Goal: Book appointment/travel/reservation

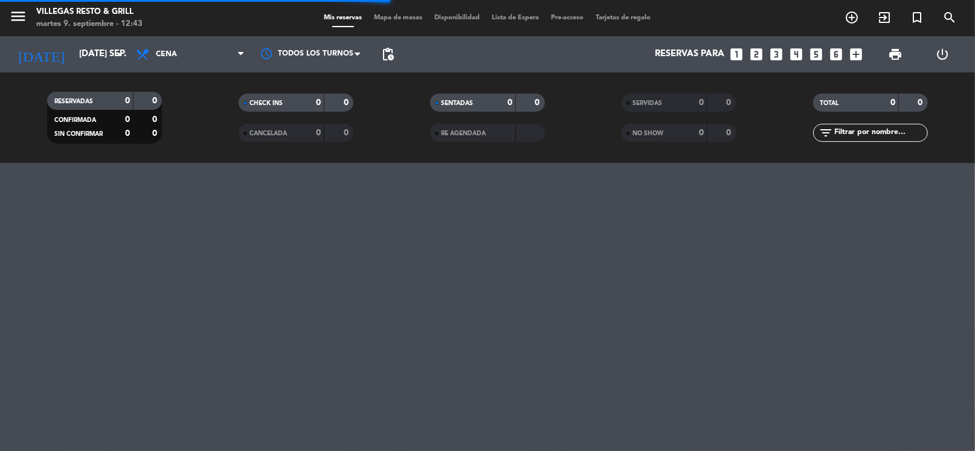
click at [778, 54] on icon "looks_3" at bounding box center [776, 55] width 16 height 16
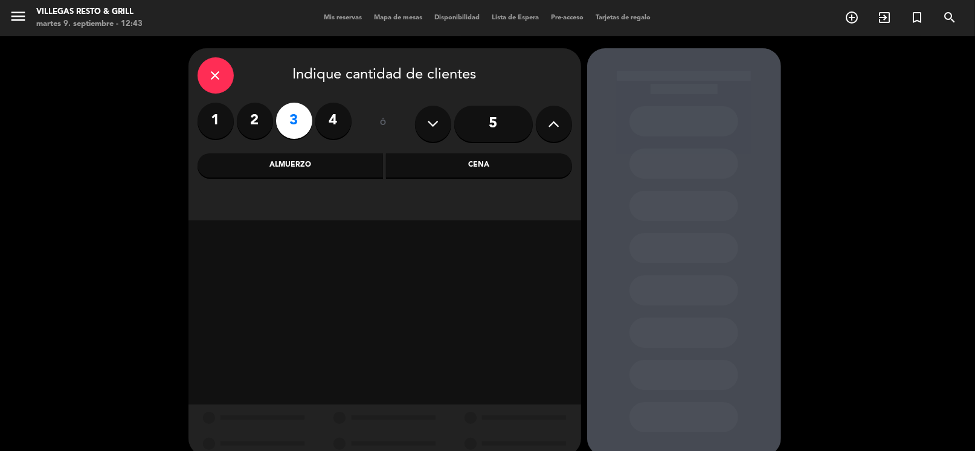
drag, startPoint x: 519, startPoint y: 147, endPoint x: 515, endPoint y: 162, distance: 14.9
click at [518, 151] on div "close Indique cantidad de clientes 1 2 3 4 ó 5 Almuerzo Cena" at bounding box center [384, 134] width 393 height 172
click at [515, 162] on div "Cena" at bounding box center [479, 165] width 186 height 24
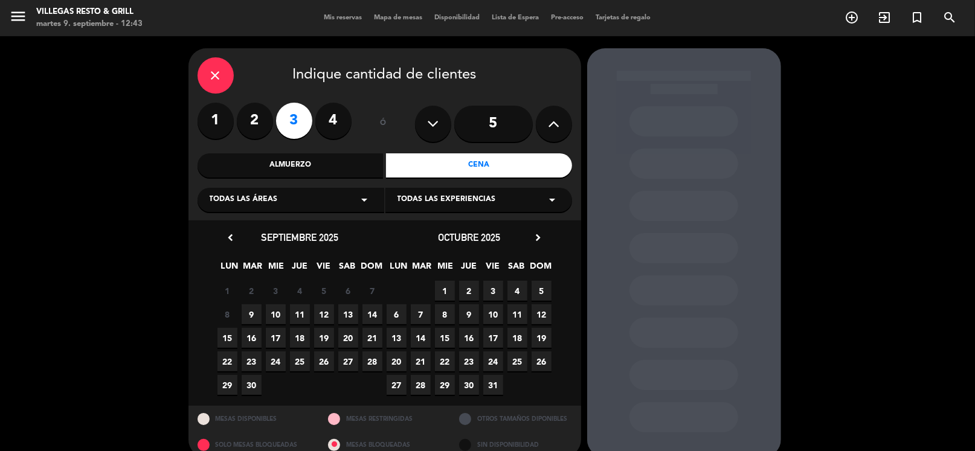
click at [246, 314] on span "9" at bounding box center [252, 314] width 20 height 20
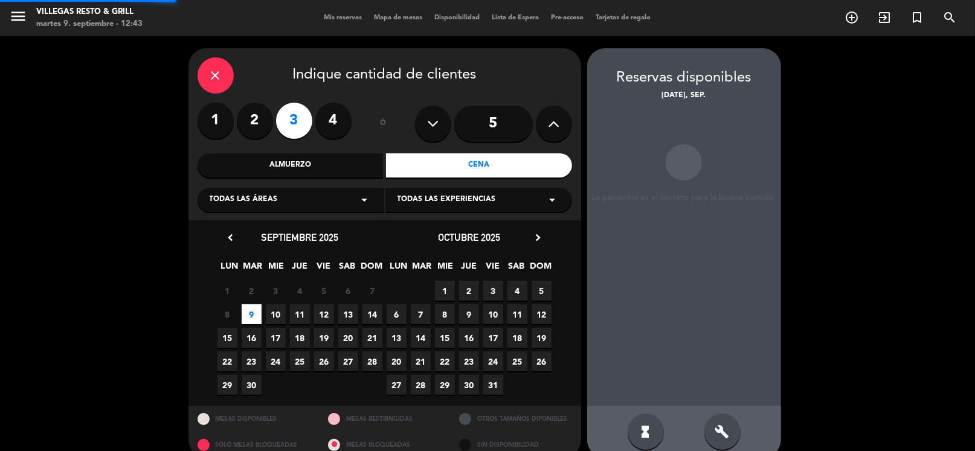
scroll to position [18, 0]
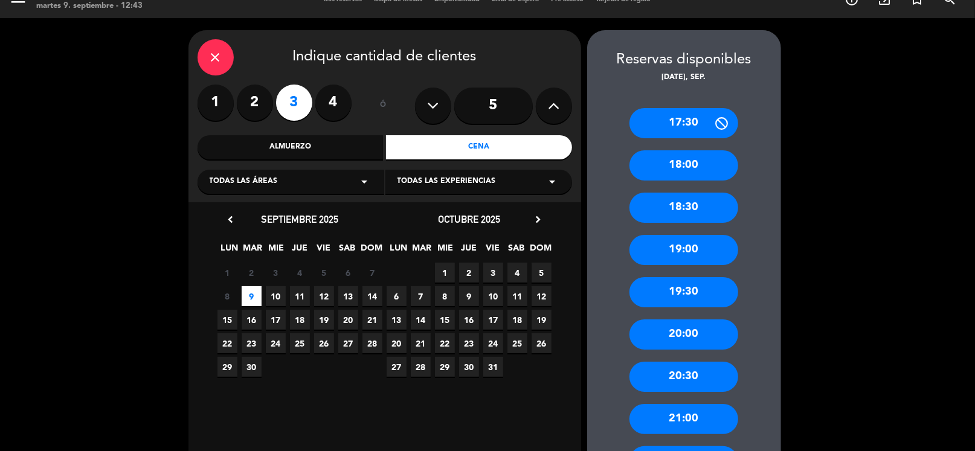
click at [682, 376] on div "20:30" at bounding box center [683, 377] width 109 height 30
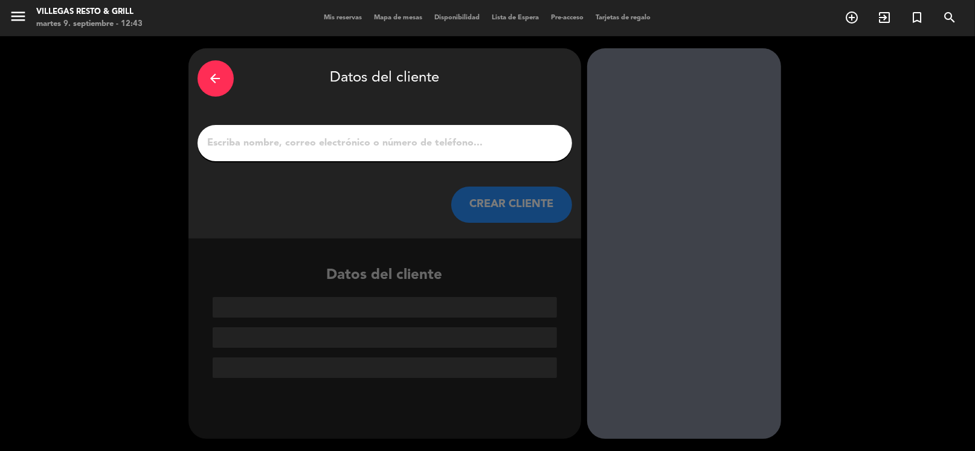
click at [410, 135] on input "1" at bounding box center [385, 143] width 356 height 17
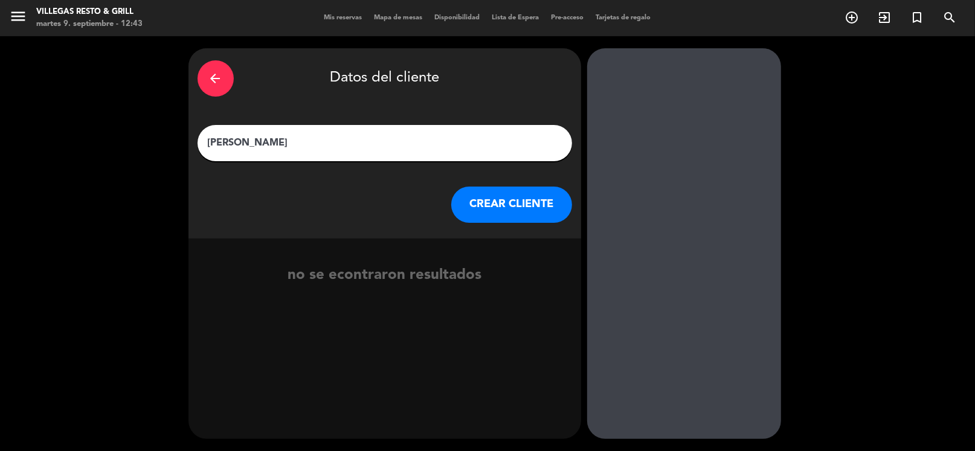
type input "[PERSON_NAME]"
click at [494, 217] on button "CREAR CLIENTE" at bounding box center [511, 205] width 121 height 36
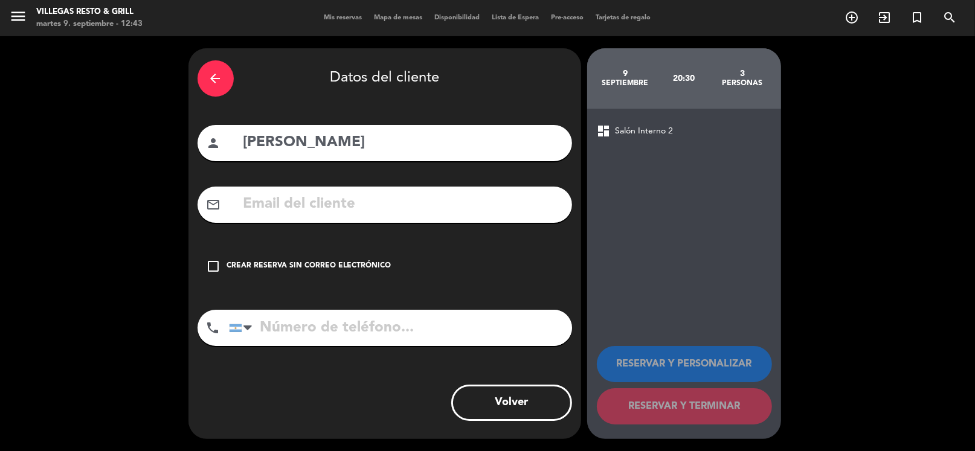
click at [307, 315] on input "tel" at bounding box center [400, 328] width 343 height 36
type input "1161691052"
click at [205, 268] on div "check_box_outline_blank Crear reserva sin correo electrónico" at bounding box center [385, 266] width 375 height 36
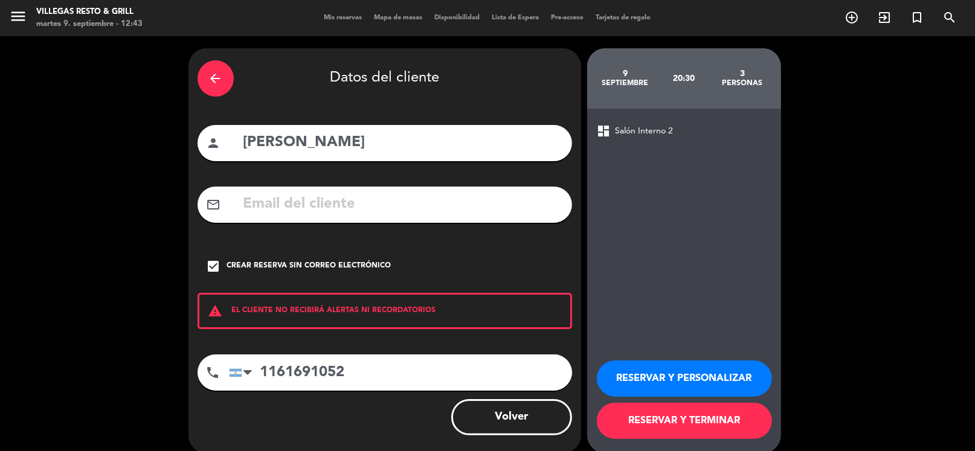
click at [689, 399] on div "RESERVAR Y PERSONALIZAR RESERVAR Y TERMINAR" at bounding box center [684, 394] width 175 height 118
click at [691, 394] on button "RESERVAR Y PERSONALIZAR" at bounding box center [684, 379] width 175 height 36
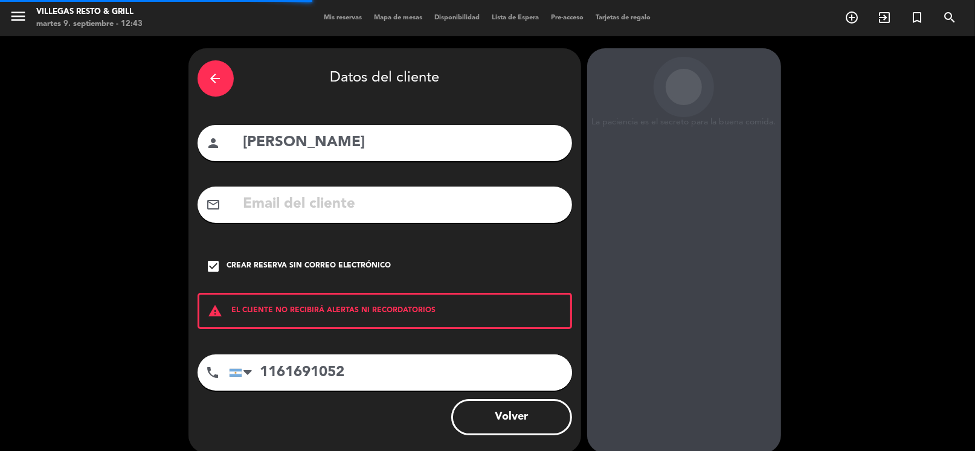
scroll to position [31, 0]
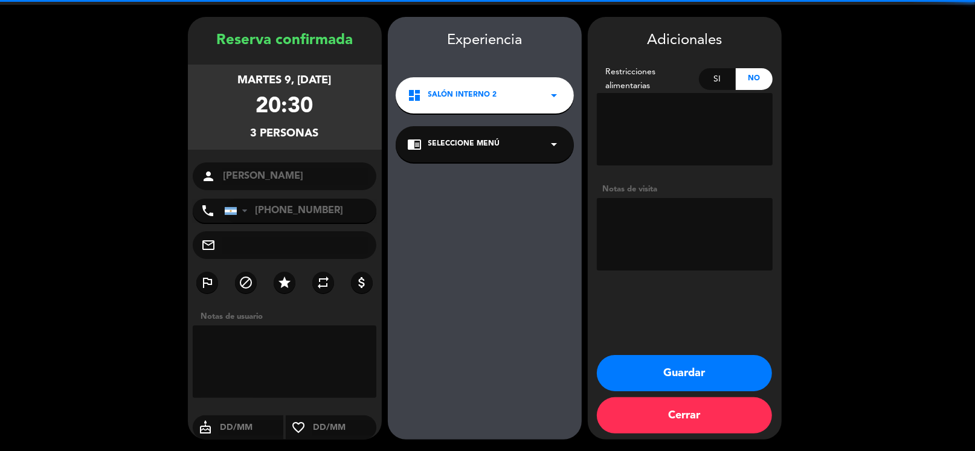
click at [671, 228] on textarea at bounding box center [685, 234] width 176 height 72
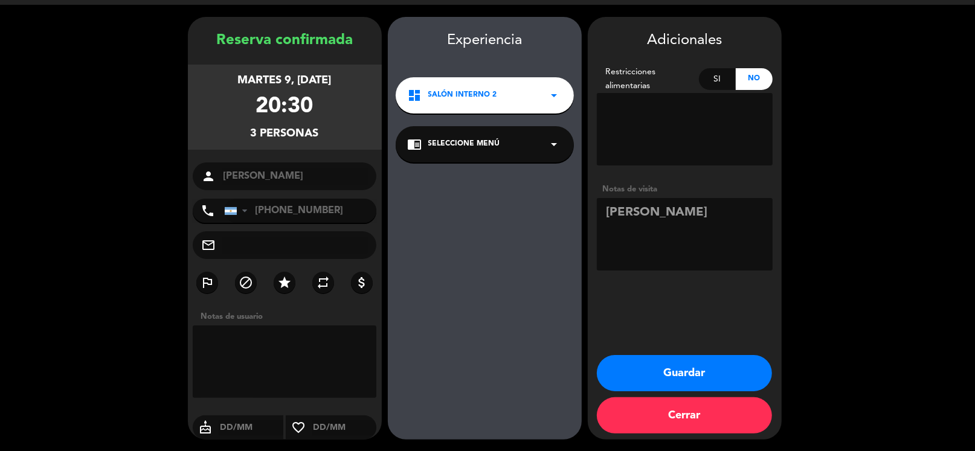
type textarea "[PERSON_NAME]"
click at [696, 373] on button "Guardar" at bounding box center [684, 373] width 175 height 36
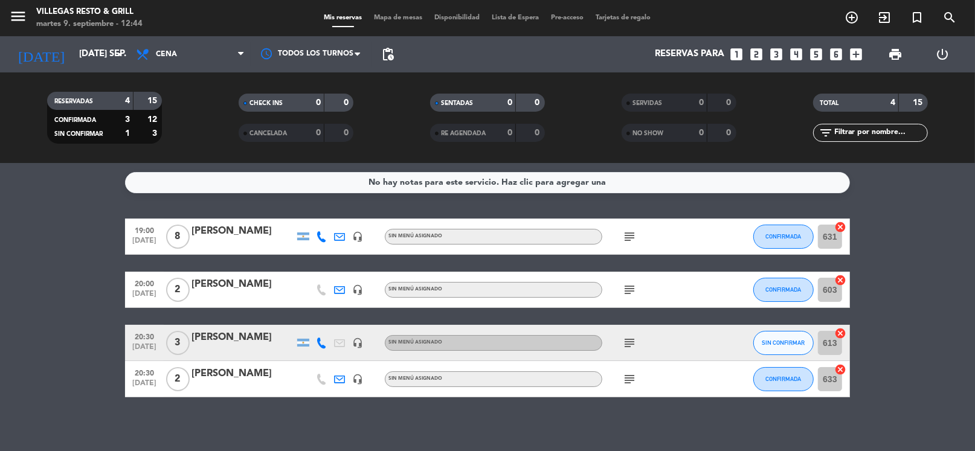
drag, startPoint x: 667, startPoint y: 410, endPoint x: 611, endPoint y: 404, distance: 56.5
click at [667, 410] on div "No hay notas para este servicio. Haz clic para agregar una 19:00 [DATE] 8 [PERS…" at bounding box center [487, 307] width 975 height 288
click at [298, 264] on div "19:00 [DATE] 8 [PERSON_NAME] headset_mic Sin menú asignado subject CONFIRMADA 6…" at bounding box center [487, 308] width 725 height 179
click at [550, 209] on div "No hay notas para este servicio. Haz clic para agregar una 19:00 [DATE] 8 [PERS…" at bounding box center [487, 307] width 975 height 288
click at [94, 57] on input "[DATE] sep." at bounding box center [132, 54] width 118 height 23
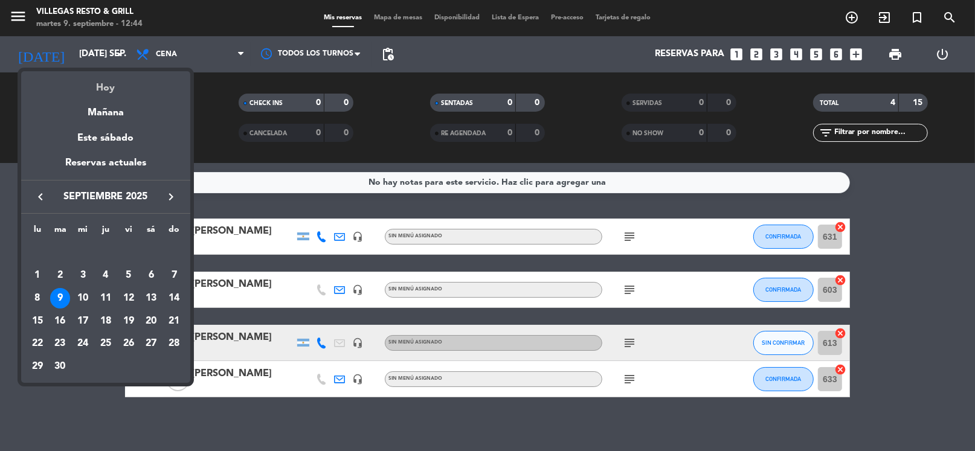
click at [105, 83] on div "Hoy" at bounding box center [105, 83] width 169 height 25
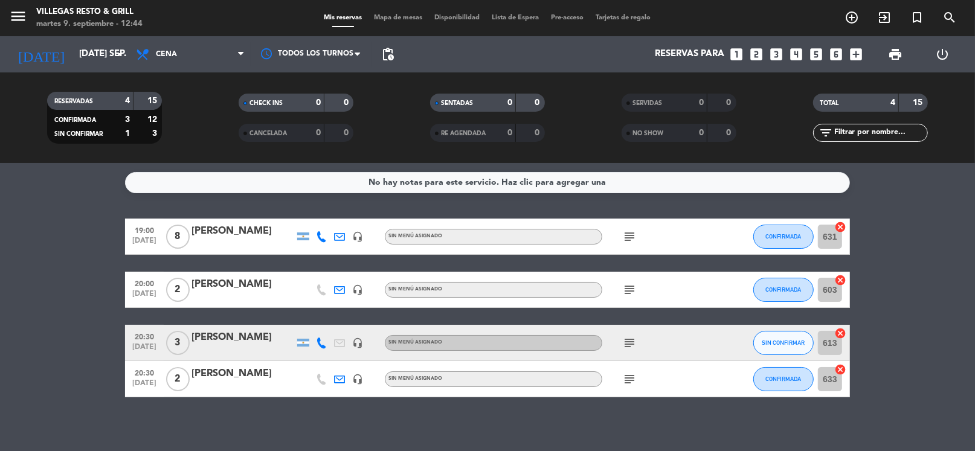
click at [207, 115] on div "CHECK INS 0 0" at bounding box center [296, 109] width 191 height 30
click at [255, 320] on div "19:00 [DATE] 8 [PERSON_NAME] headset_mic Sin menú asignado subject CONFIRMADA 6…" at bounding box center [487, 308] width 725 height 179
click at [73, 54] on input "[DATE] sep." at bounding box center [132, 54] width 118 height 23
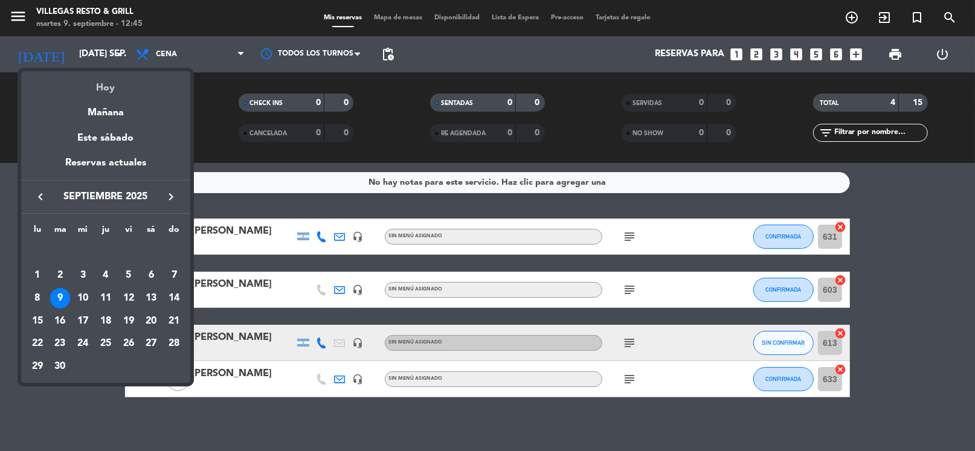
click at [103, 87] on div "Hoy" at bounding box center [105, 83] width 169 height 25
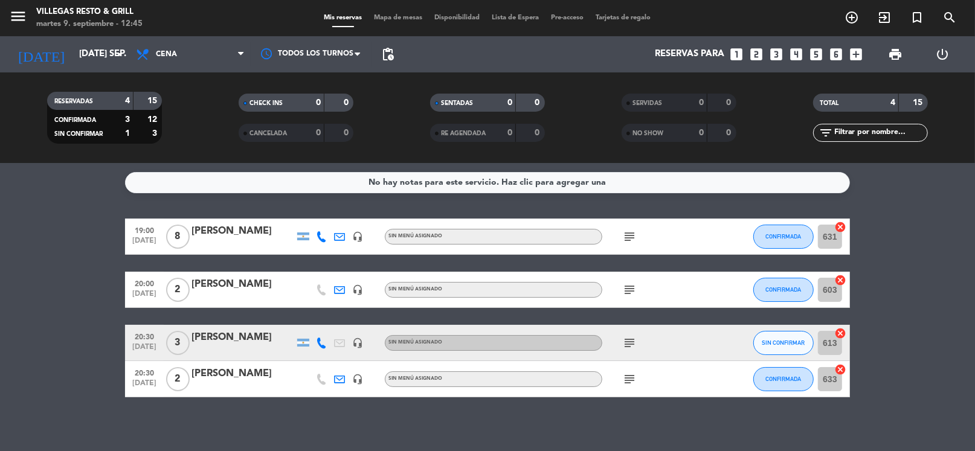
click at [340, 261] on div "19:00 [DATE] 8 [PERSON_NAME] headset_mic Sin menú asignado subject CONFIRMADA 6…" at bounding box center [487, 308] width 725 height 179
click at [853, 54] on icon "add_box" at bounding box center [856, 55] width 16 height 16
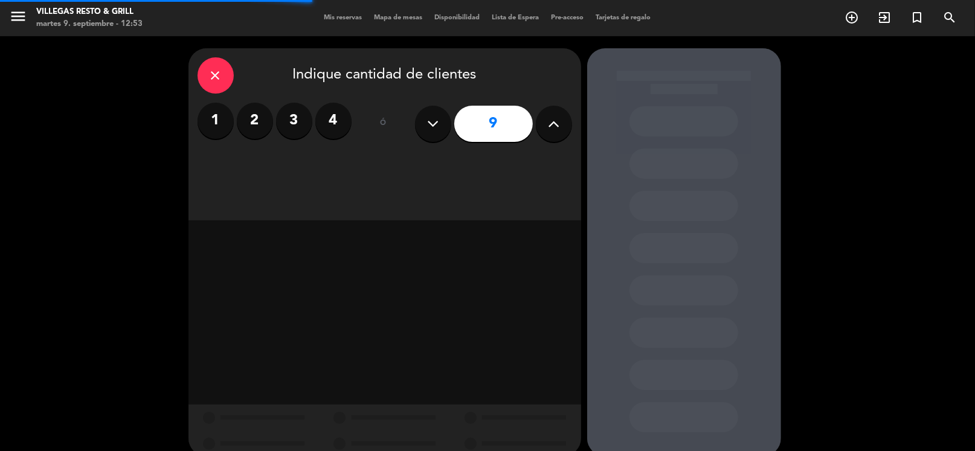
click at [440, 134] on button at bounding box center [433, 124] width 36 height 36
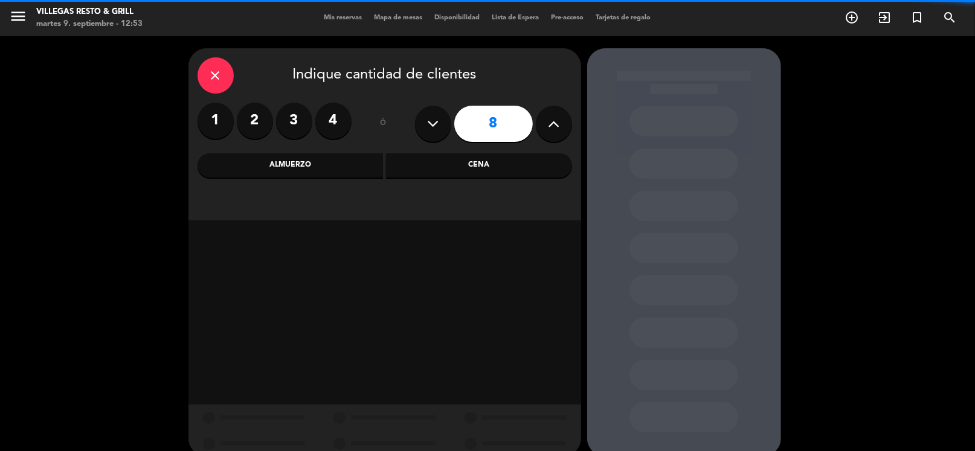
type input "7"
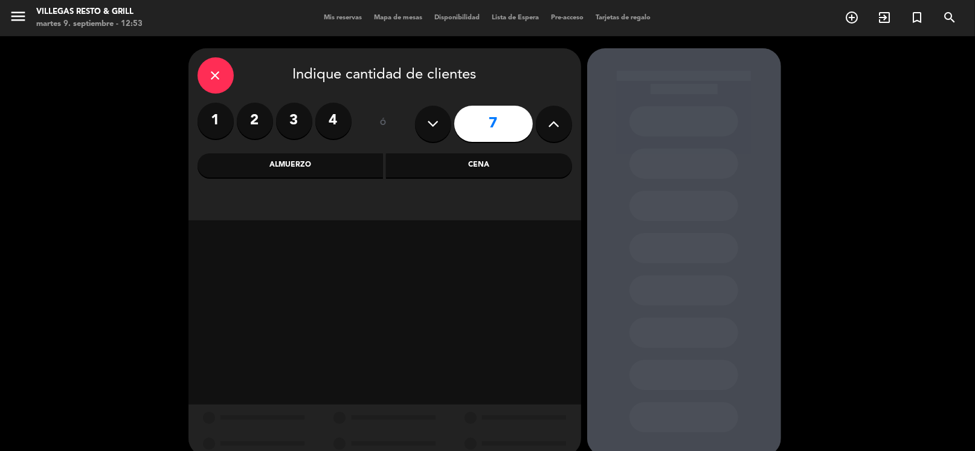
click at [399, 172] on div "Cena" at bounding box center [479, 165] width 186 height 24
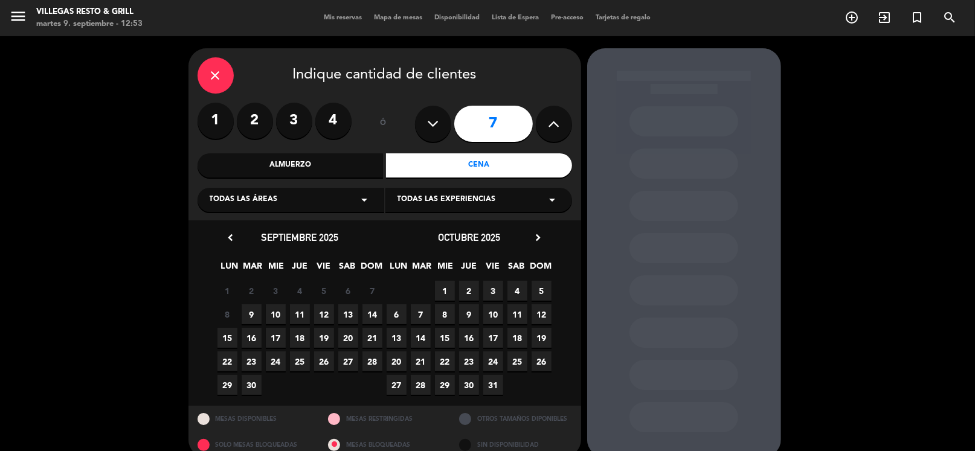
click at [248, 316] on span "9" at bounding box center [252, 314] width 20 height 20
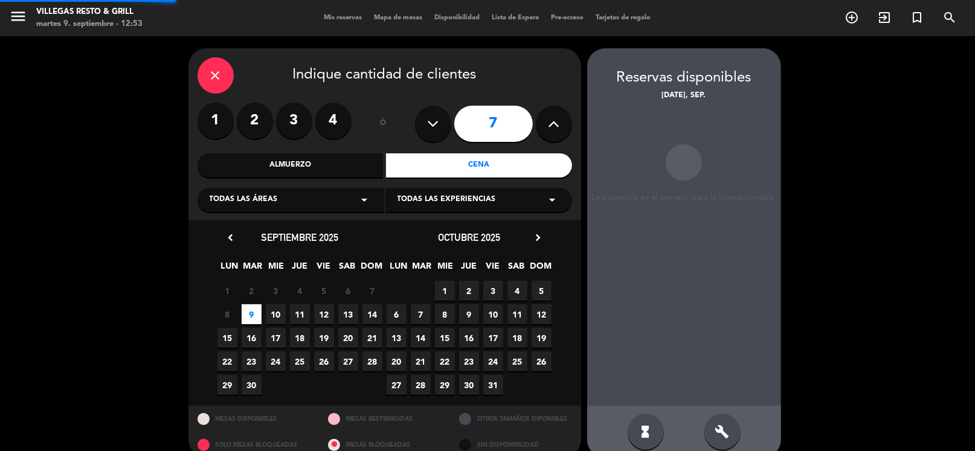
scroll to position [18, 0]
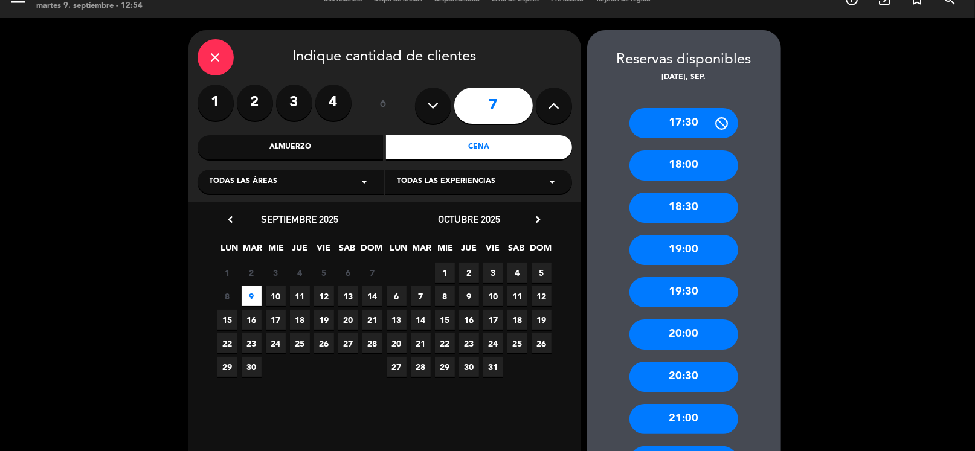
click at [691, 381] on div "20:30" at bounding box center [683, 377] width 109 height 30
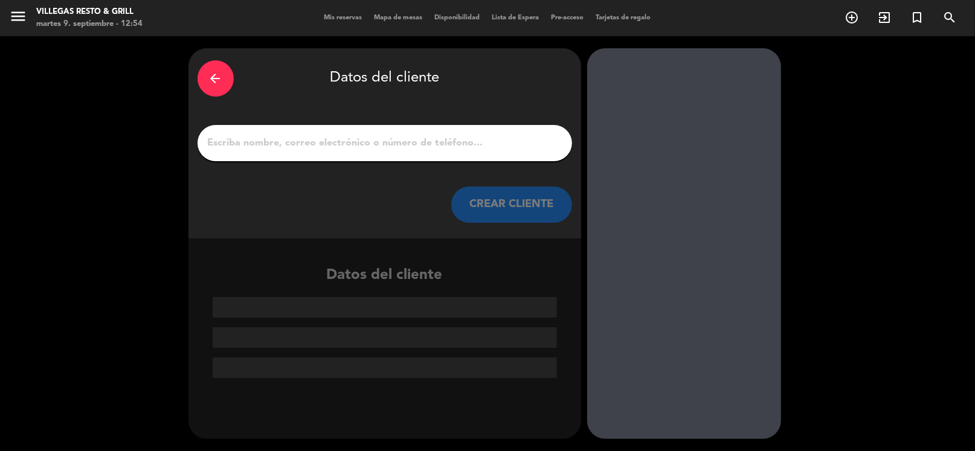
click at [369, 146] on input "1" at bounding box center [385, 143] width 356 height 17
paste input "[PERSON_NAME]"
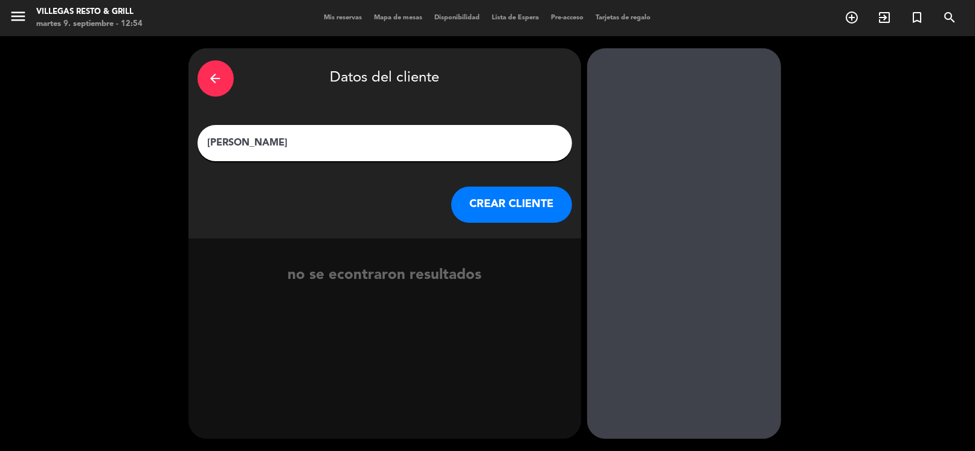
type input "[PERSON_NAME]"
click at [500, 211] on button "CREAR CLIENTE" at bounding box center [511, 205] width 121 height 36
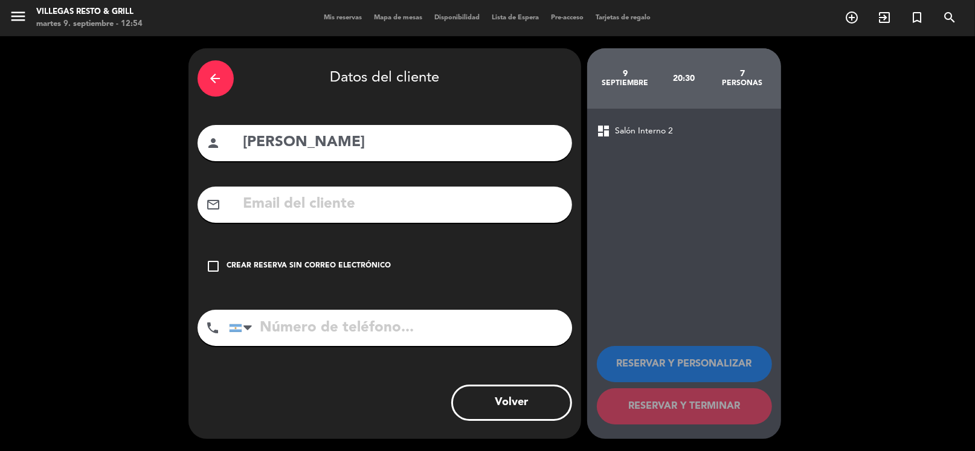
click at [330, 206] on input "text" at bounding box center [402, 204] width 321 height 25
click at [356, 212] on input "text" at bounding box center [402, 204] width 321 height 25
paste input "[EMAIL_ADDRESS][DOMAIN_NAME]"
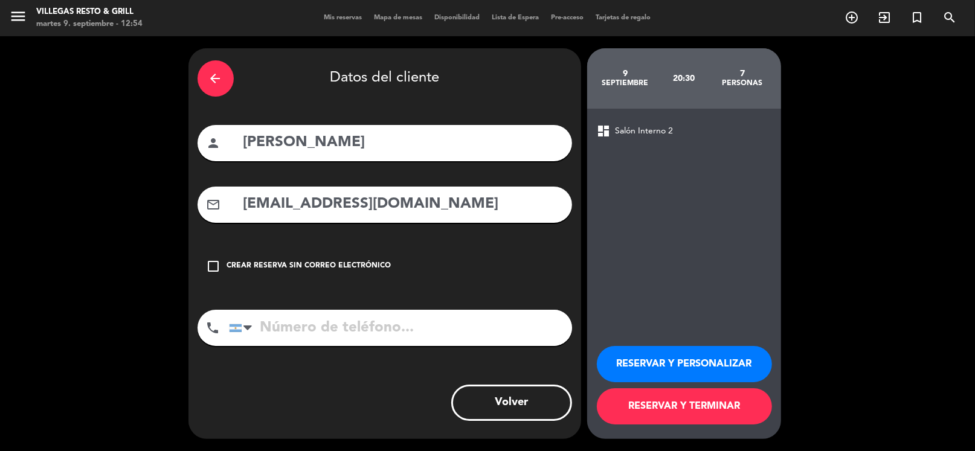
type input "[EMAIL_ADDRESS][DOMAIN_NAME]"
click at [387, 335] on input "tel" at bounding box center [400, 328] width 343 height 36
click at [402, 336] on input "tel" at bounding box center [400, 328] width 343 height 36
paste input "[PHONE_NUMBER]"
type input "[PHONE_NUMBER]"
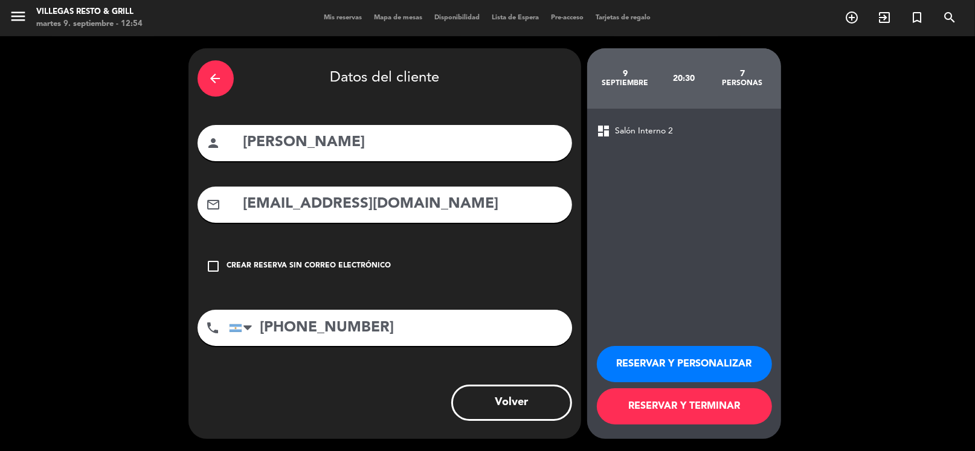
click at [650, 378] on button "RESERVAR Y PERSONALIZAR" at bounding box center [684, 364] width 175 height 36
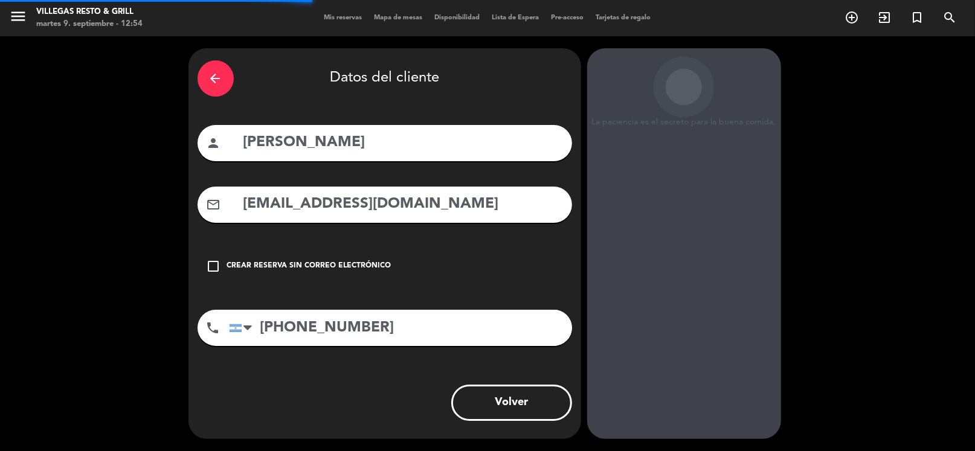
scroll to position [31, 0]
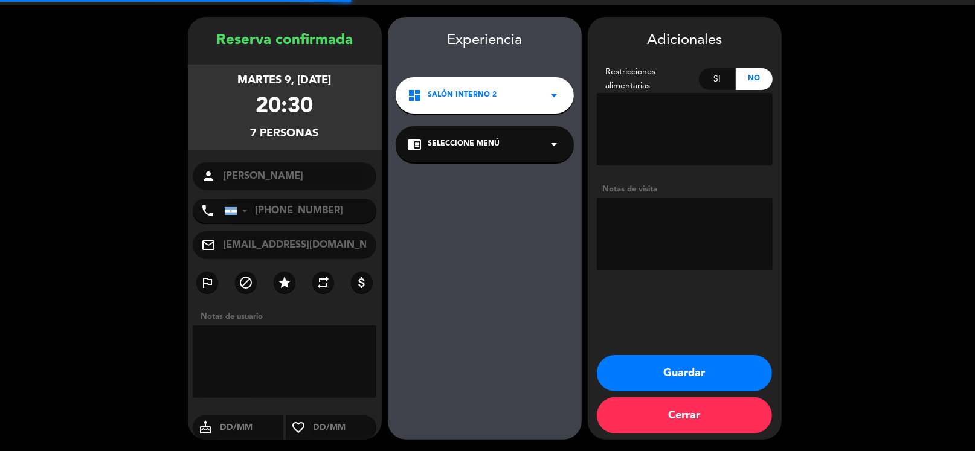
click at [707, 227] on textarea at bounding box center [685, 234] width 176 height 72
type textarea "[PERSON_NAME]"
click at [680, 365] on button "Guardar" at bounding box center [684, 373] width 175 height 36
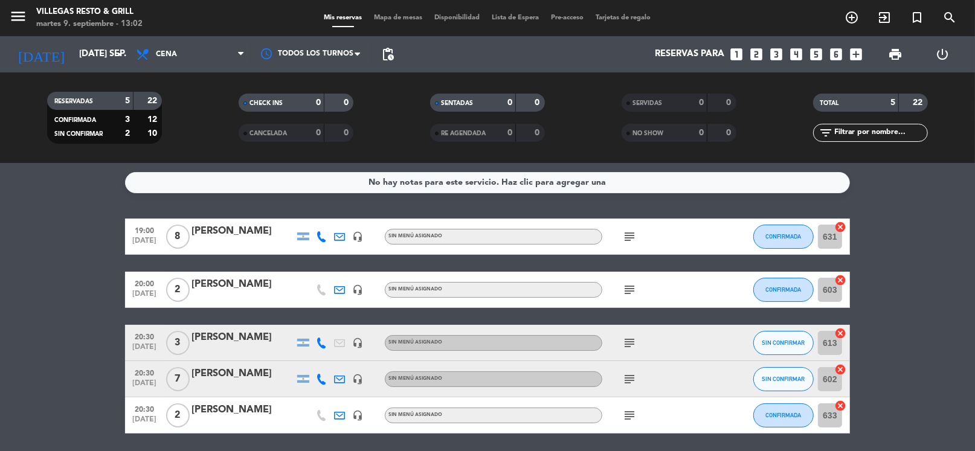
click at [237, 386] on div at bounding box center [242, 387] width 103 height 10
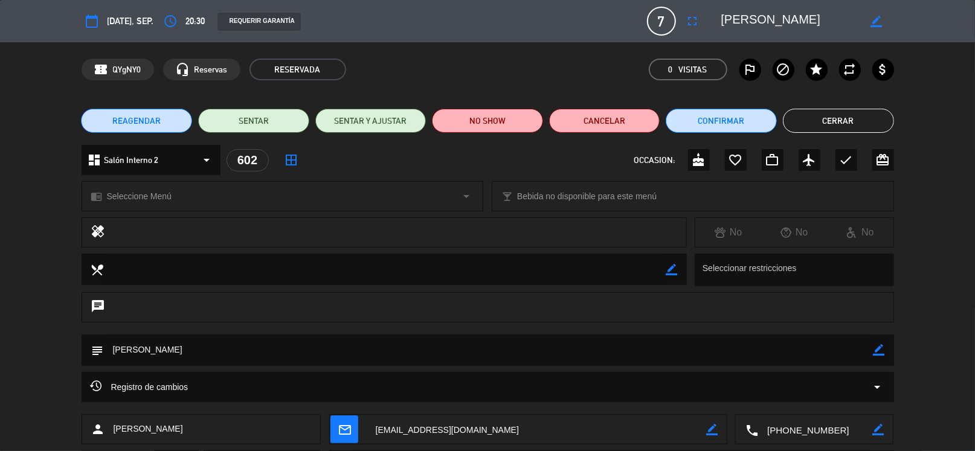
scroll to position [60, 0]
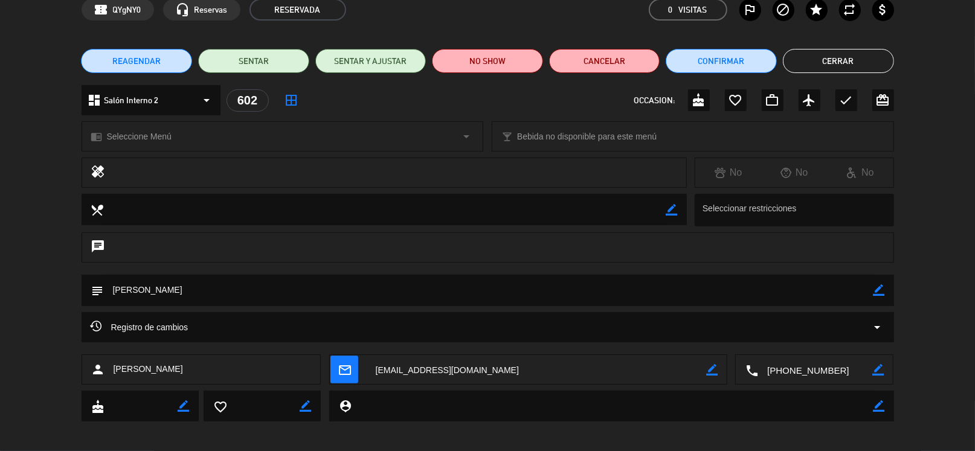
click at [883, 291] on icon "border_color" at bounding box center [878, 290] width 11 height 11
click at [686, 302] on textarea at bounding box center [489, 290] width 770 height 31
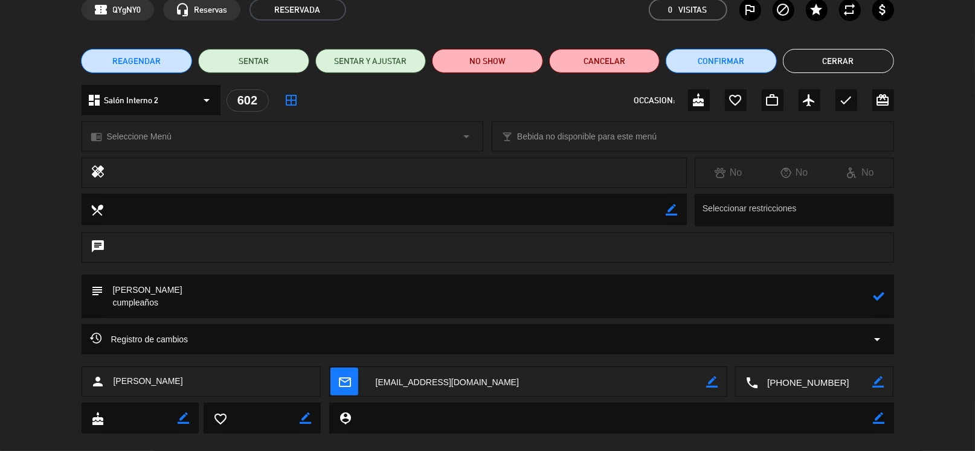
type textarea "[PERSON_NAME] cumpleaños"
click at [874, 295] on icon at bounding box center [878, 296] width 11 height 11
click at [834, 63] on button "Cerrar" at bounding box center [838, 61] width 111 height 24
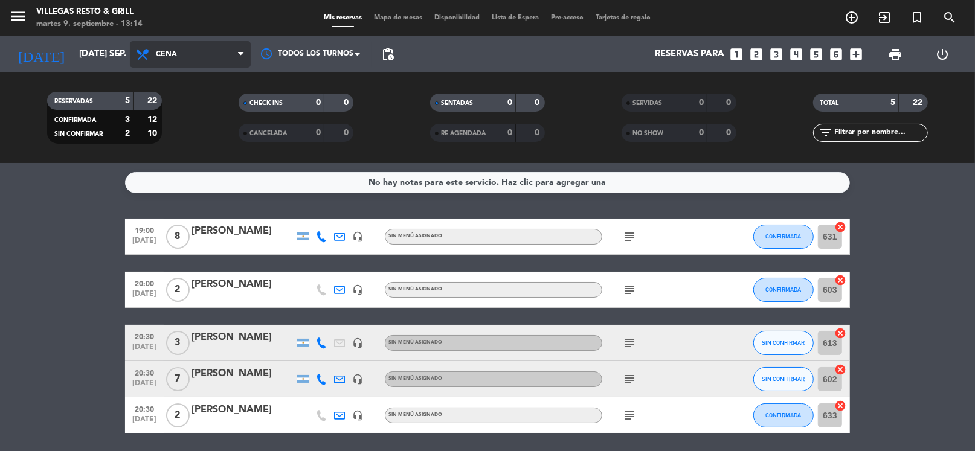
click at [196, 63] on span "Cena" at bounding box center [190, 54] width 121 height 27
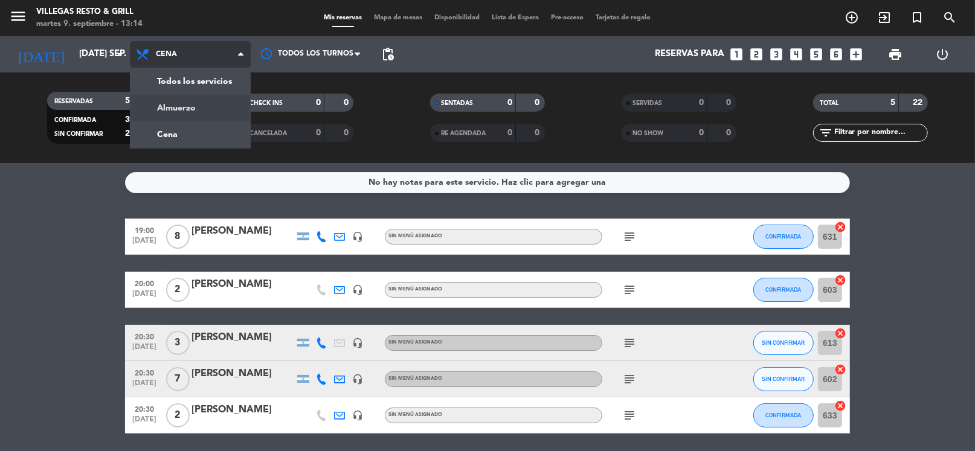
click at [213, 103] on div "menu Villegas Resto & Grill martes 9. septiembre - 13:14 Mis reservas Mapa de m…" at bounding box center [487, 81] width 975 height 163
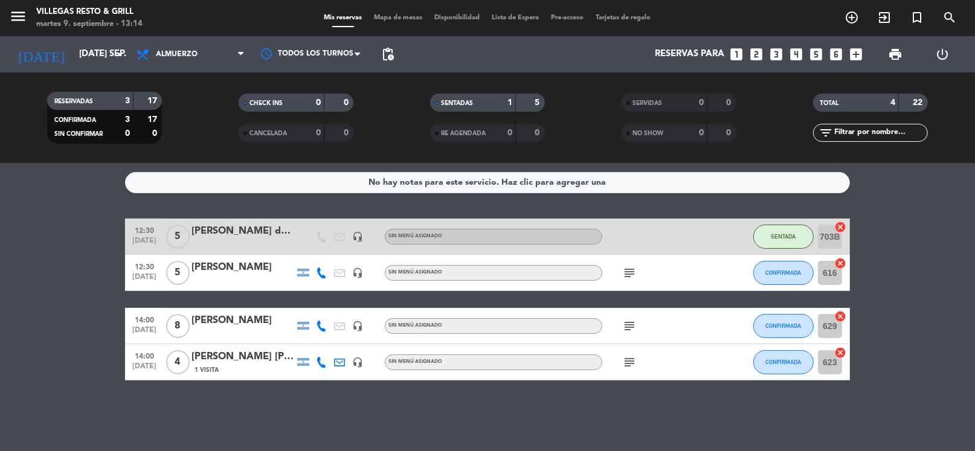
click at [628, 359] on icon "subject" at bounding box center [629, 362] width 14 height 14
click at [630, 327] on icon "subject" at bounding box center [629, 326] width 14 height 14
click at [620, 300] on div "12:30 [DATE] 5 [PERSON_NAME] data headset_mic Sin menú asignado SENTADA 703B ca…" at bounding box center [487, 300] width 725 height 162
